Goal: Information Seeking & Learning: Learn about a topic

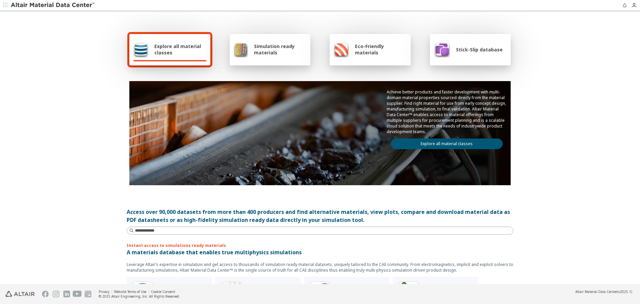
click at [466, 142] on link "Explore all material classes" at bounding box center [447, 143] width 112 height 11
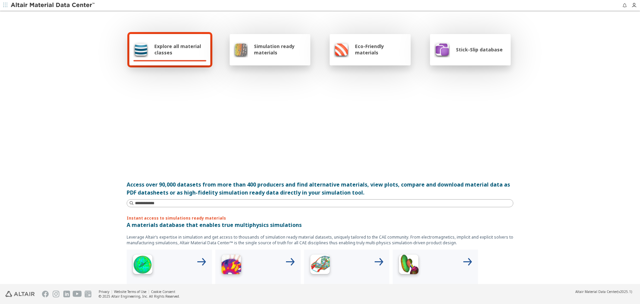
click at [466, 142] on div at bounding box center [320, 119] width 382 height 77
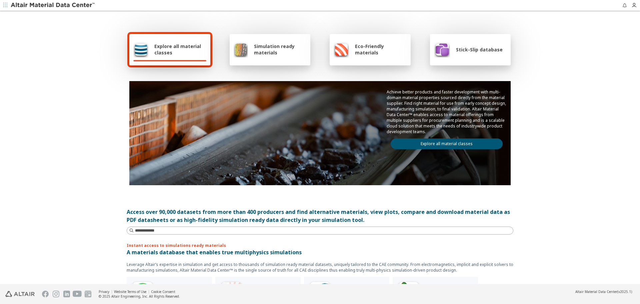
click at [466, 142] on link "Explore all material classes" at bounding box center [447, 143] width 112 height 11
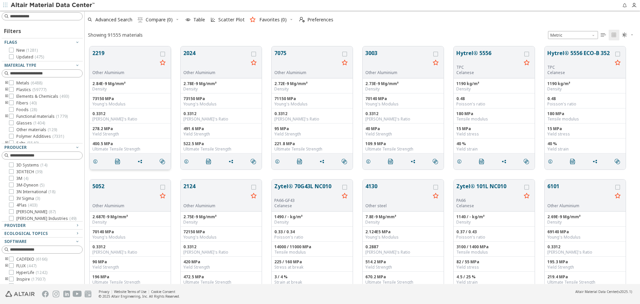
scroll to position [5, 5]
click at [95, 53] on button "2219" at bounding box center [124, 59] width 65 height 21
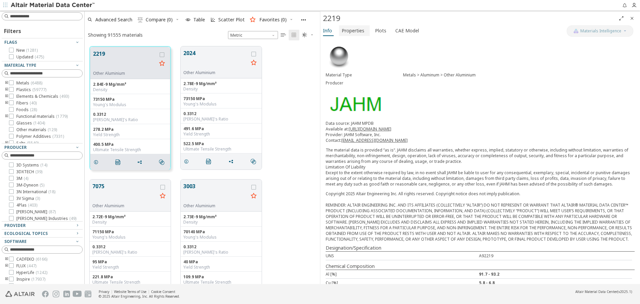
click at [358, 25] on span "Properties" at bounding box center [353, 30] width 23 height 11
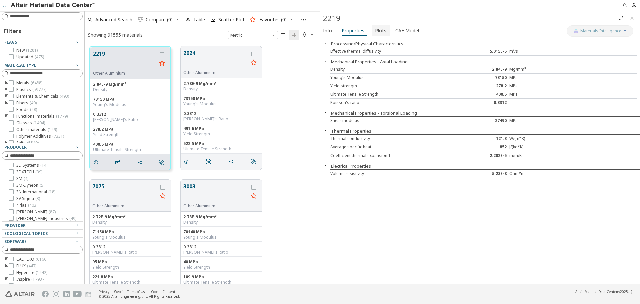
click at [380, 31] on span "Plots" at bounding box center [380, 30] width 11 height 11
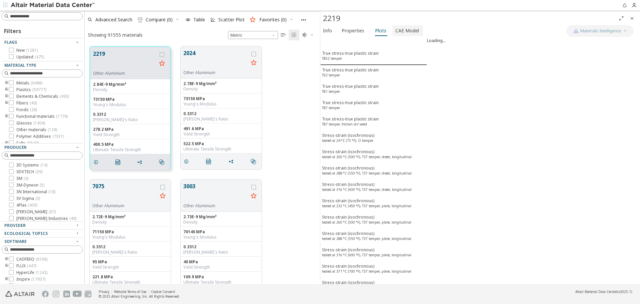
click at [411, 33] on span "CAE Model" at bounding box center [408, 30] width 24 height 11
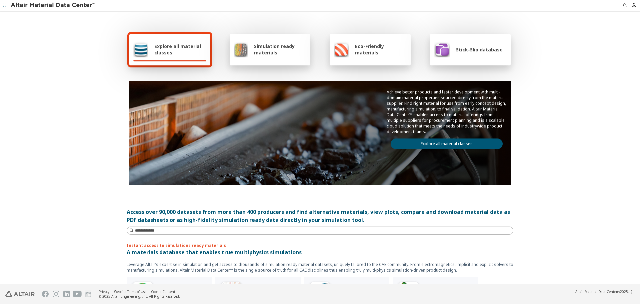
click at [495, 56] on div "Stick-Slip database" at bounding box center [468, 49] width 69 height 16
